Goal: Transaction & Acquisition: Purchase product/service

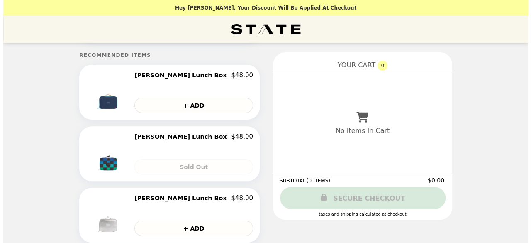
scroll to position [83, 0]
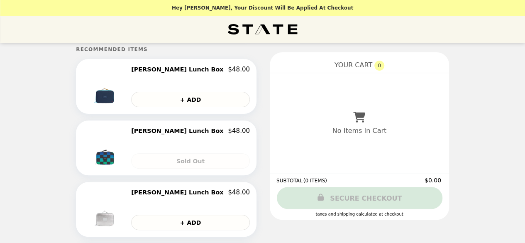
click at [127, 97] on img at bounding box center [106, 86] width 44 height 41
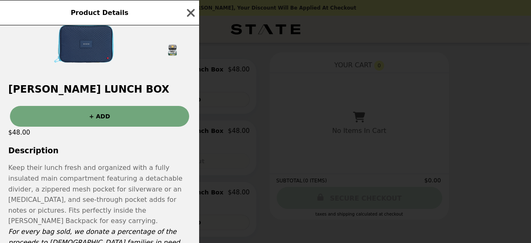
click at [109, 115] on button "+ ADD" at bounding box center [99, 116] width 179 height 21
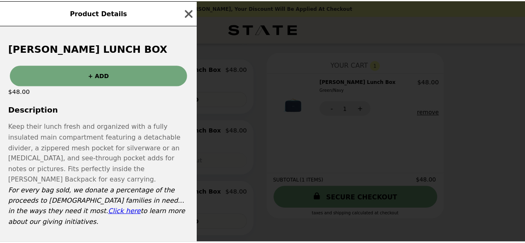
scroll to position [125, 0]
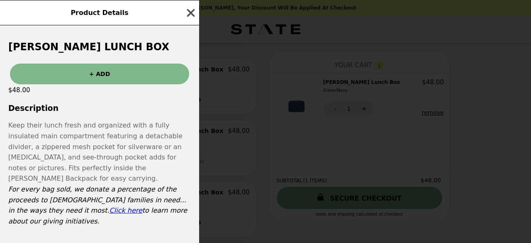
click at [193, 14] on icon "button" at bounding box center [191, 13] width 12 height 12
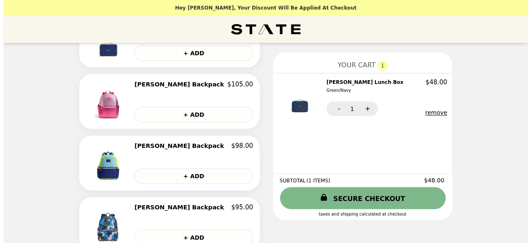
scroll to position [514, 0]
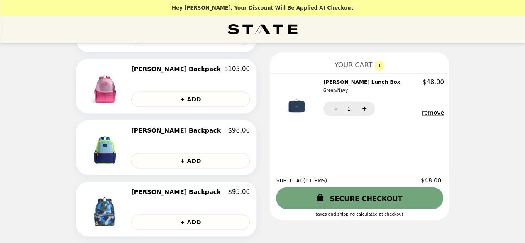
click at [346, 195] on link "SECURE CHECKOUT" at bounding box center [359, 198] width 167 height 22
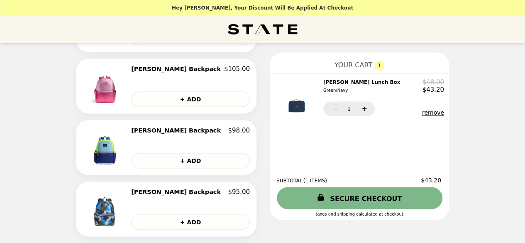
click at [278, 109] on img at bounding box center [297, 96] width 39 height 37
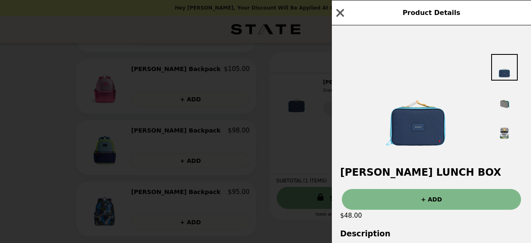
click at [507, 101] on img at bounding box center [504, 98] width 27 height 27
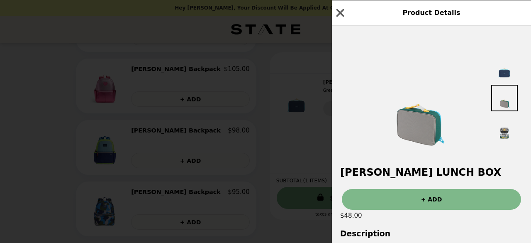
click at [509, 136] on img at bounding box center [504, 128] width 27 height 27
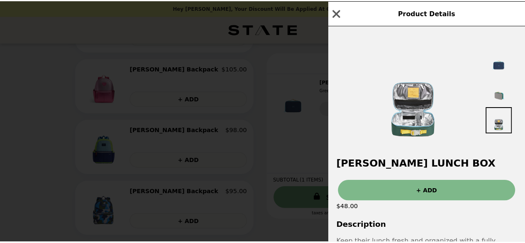
scroll to position [0, 0]
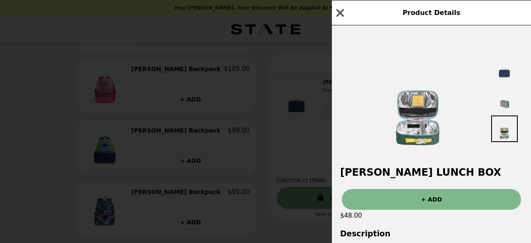
click at [341, 11] on icon "button" at bounding box center [340, 13] width 8 height 8
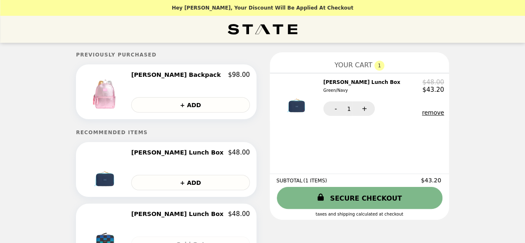
click at [147, 56] on h5 "Previously Purchased" at bounding box center [166, 55] width 180 height 6
click at [270, 33] on img "Main" at bounding box center [263, 29] width 70 height 17
